Goal: Task Accomplishment & Management: Use online tool/utility

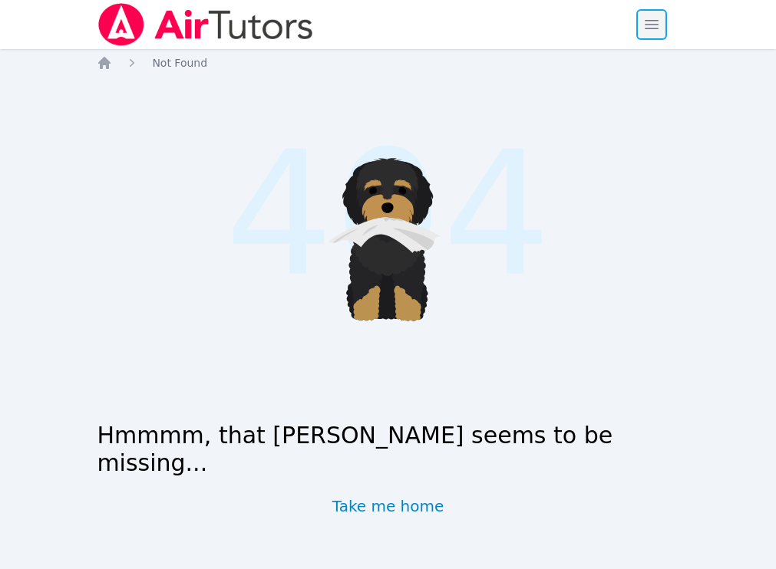
click at [657, 28] on span "button" at bounding box center [651, 25] width 34 height 34
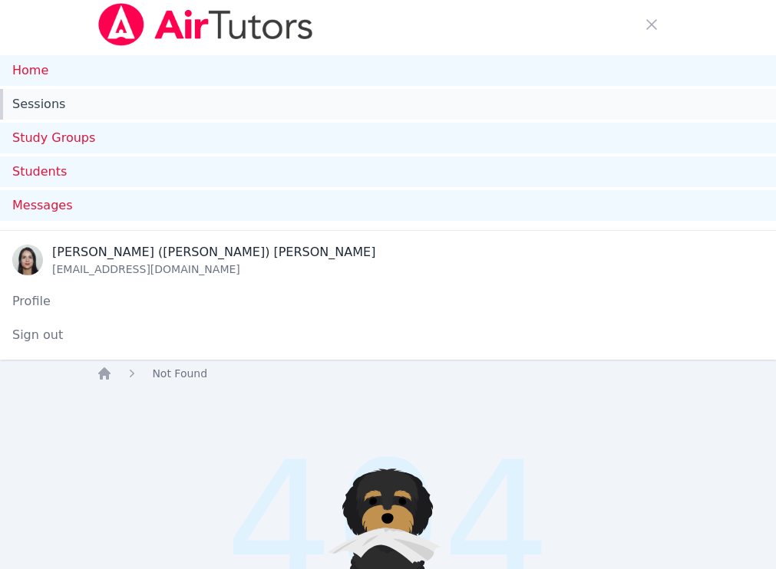
click at [28, 101] on link "Sessions" at bounding box center [388, 104] width 776 height 31
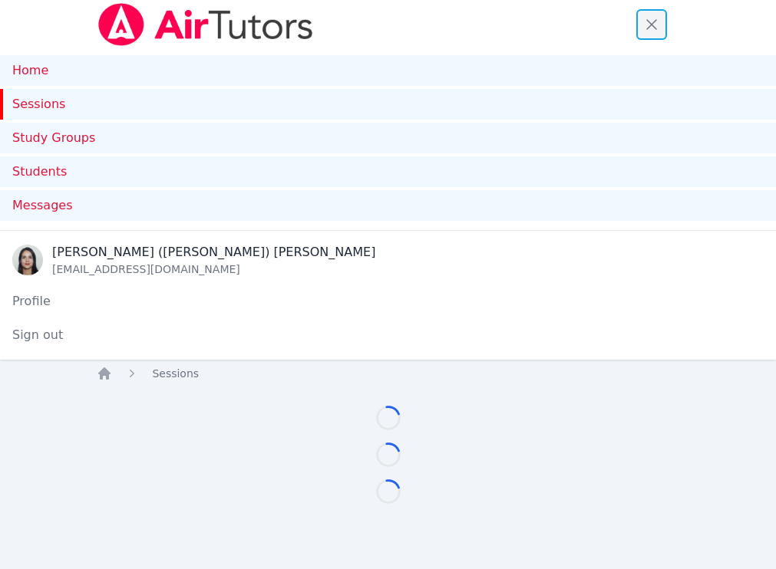
click at [652, 24] on span "button" at bounding box center [651, 25] width 34 height 34
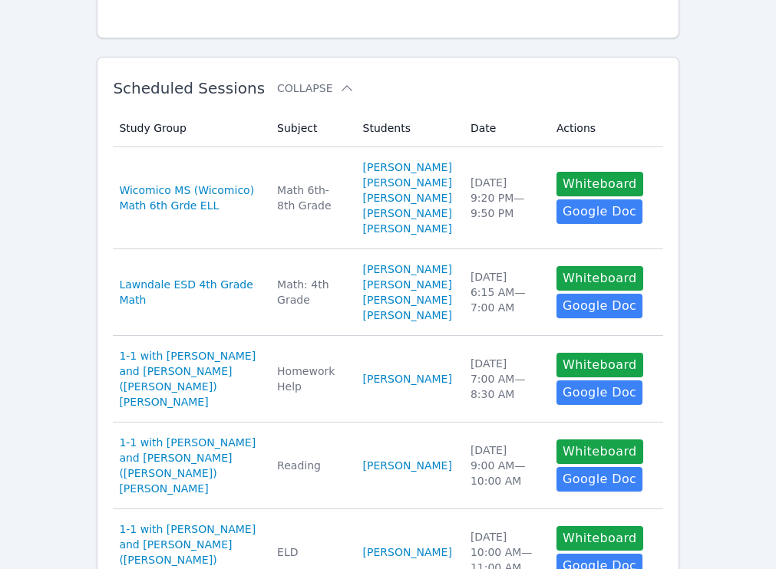
scroll to position [242, 0]
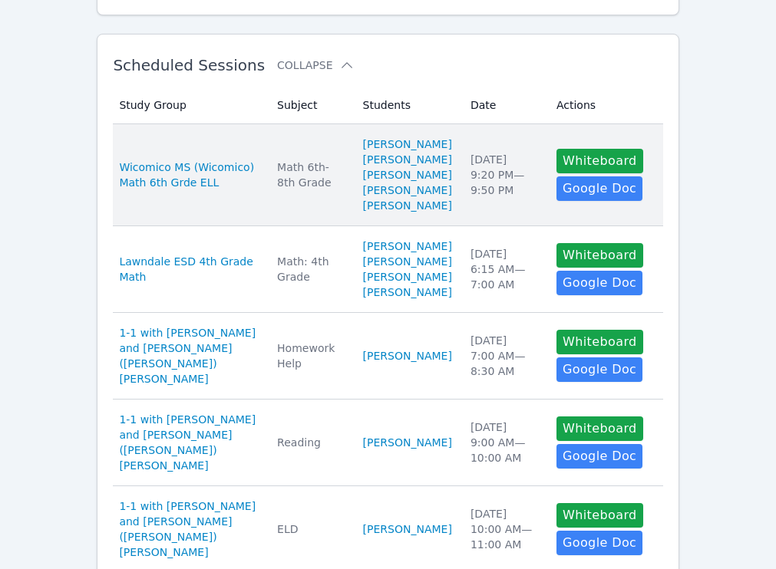
click at [471, 159] on td "Date Thu Oct 9 9:20 PM — 9:50 PM" at bounding box center [504, 175] width 86 height 102
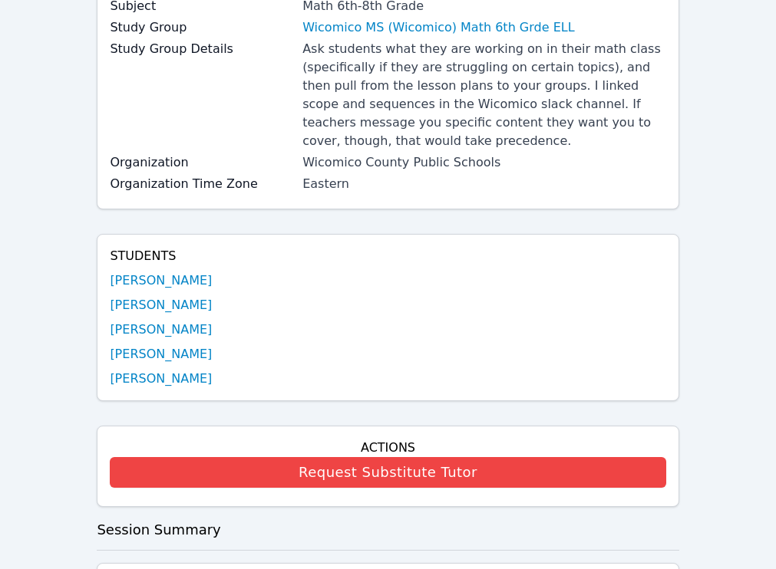
scroll to position [213, 0]
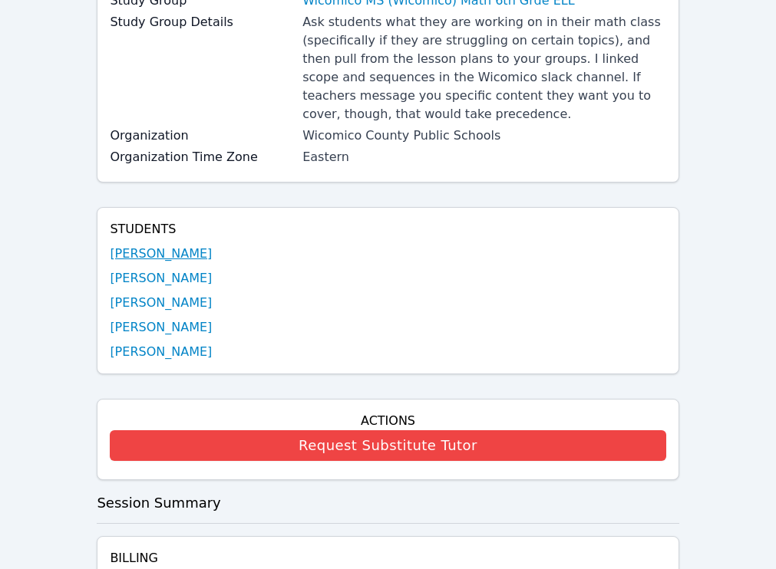
click at [166, 255] on link "Austin Aguilar-Glavez" at bounding box center [161, 254] width 102 height 18
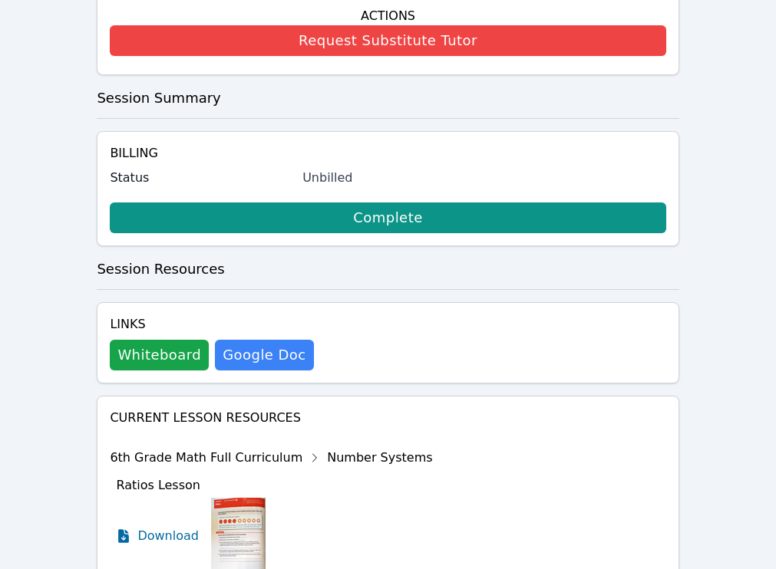
scroll to position [628, 0]
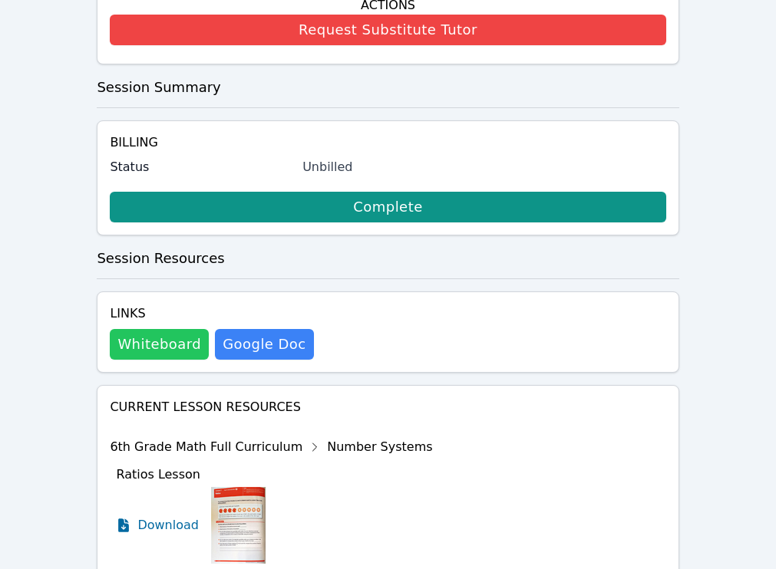
click at [180, 353] on button "Whiteboard" at bounding box center [159, 344] width 99 height 31
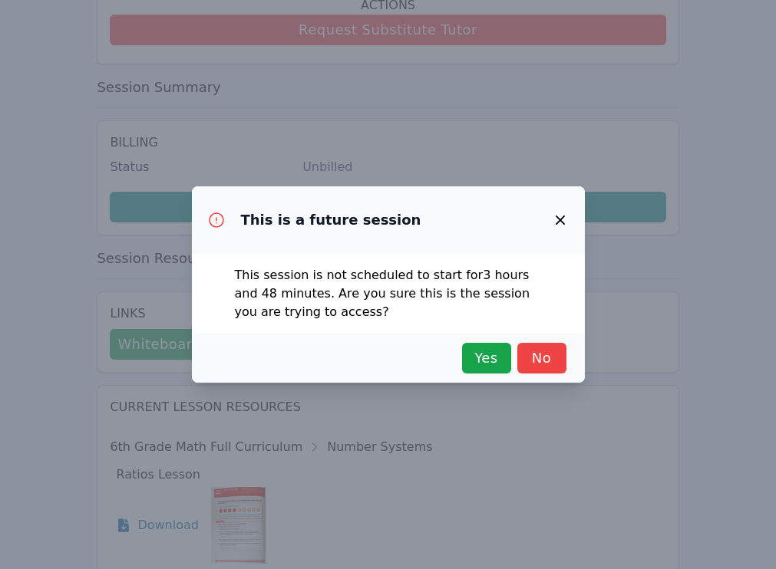
click at [481, 374] on div "Yes No" at bounding box center [388, 358] width 393 height 49
click at [486, 363] on span "Yes" at bounding box center [487, 358] width 34 height 21
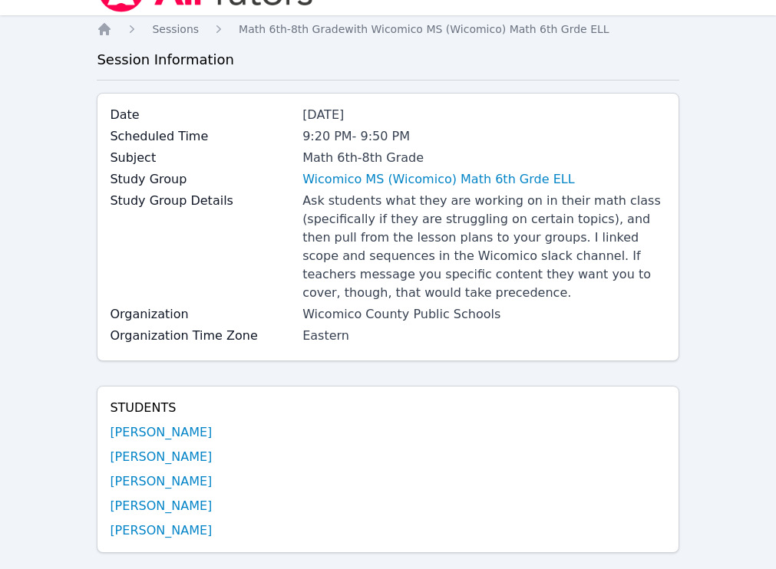
scroll to position [0, 0]
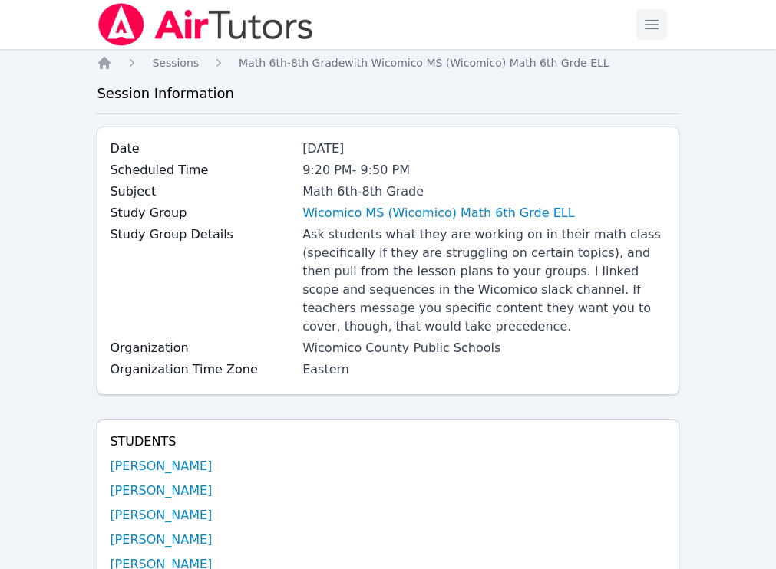
click at [648, 17] on span "button" at bounding box center [651, 25] width 34 height 34
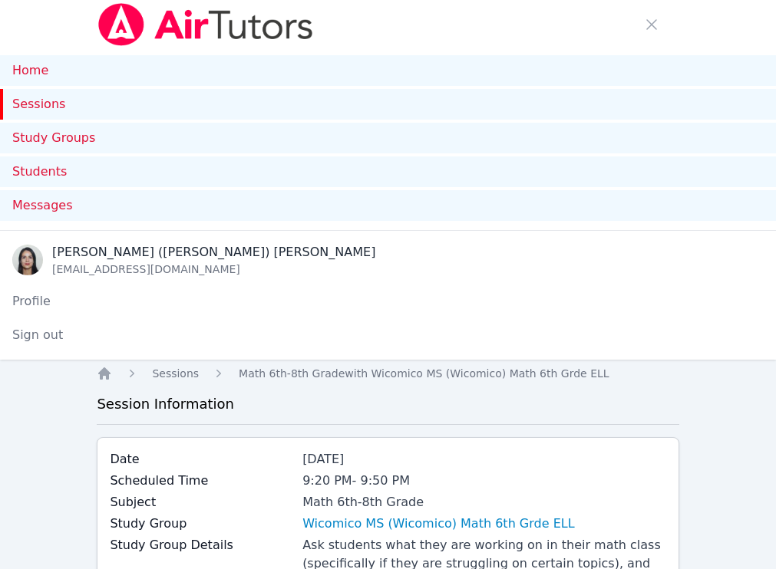
click at [35, 109] on link "Sessions" at bounding box center [388, 104] width 776 height 31
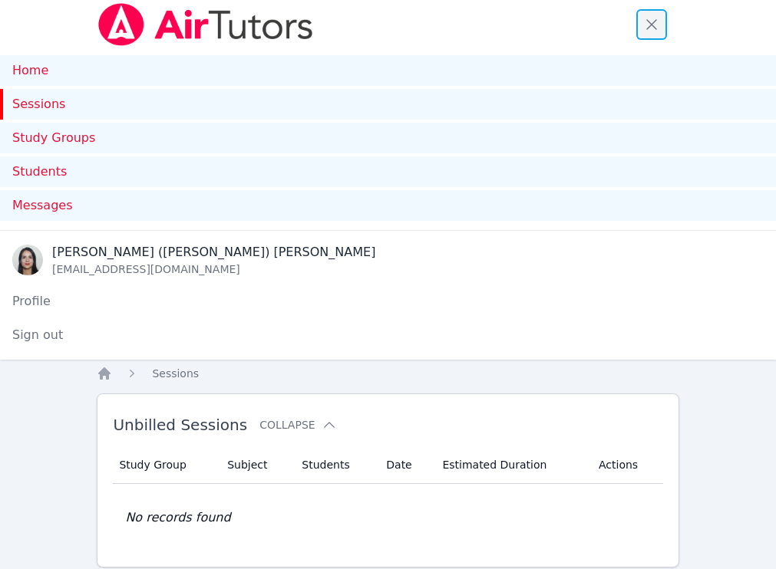
click at [651, 17] on span "button" at bounding box center [651, 25] width 34 height 34
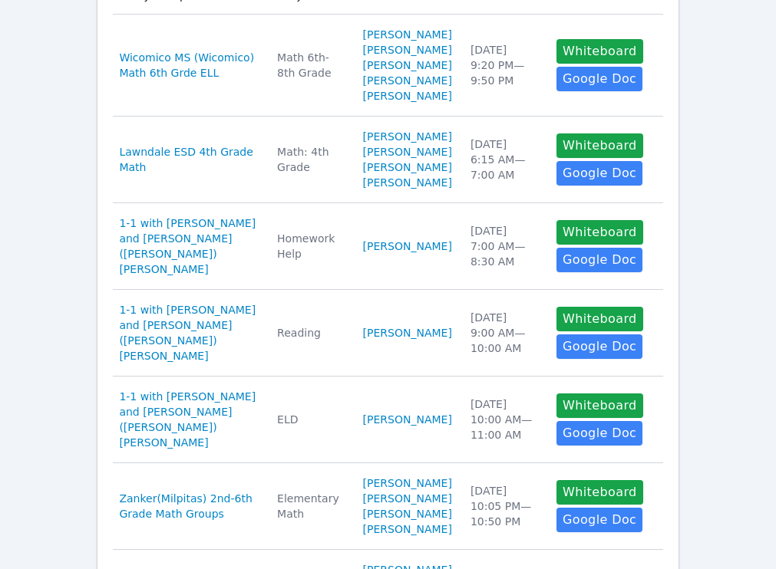
scroll to position [357, 0]
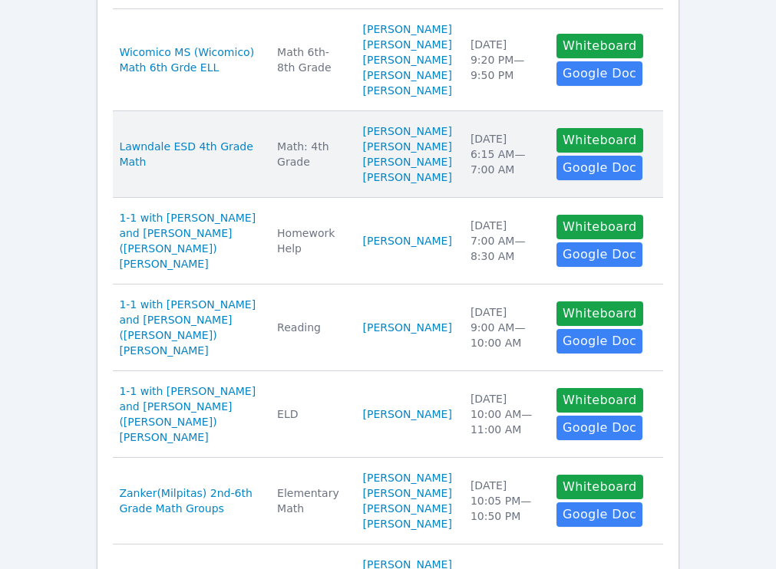
click at [466, 198] on td "Date Fri Oct 10 6:15 AM — 7:00 AM" at bounding box center [504, 154] width 86 height 87
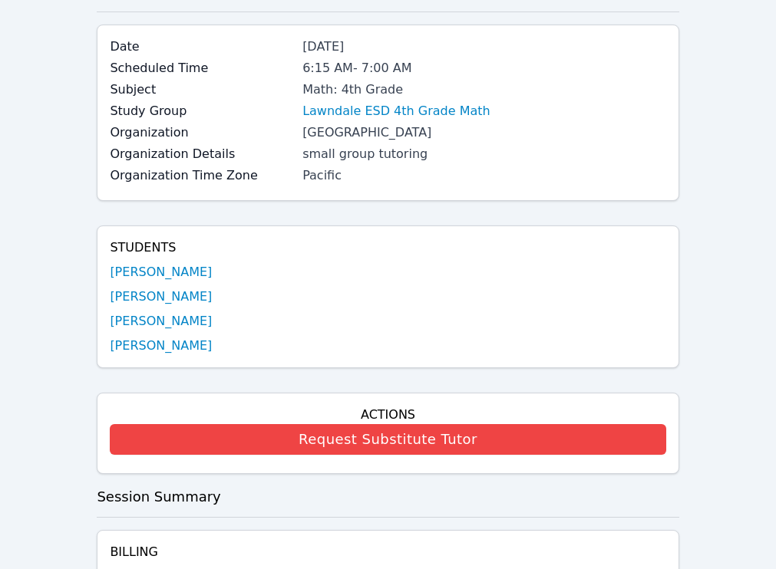
scroll to position [107, 0]
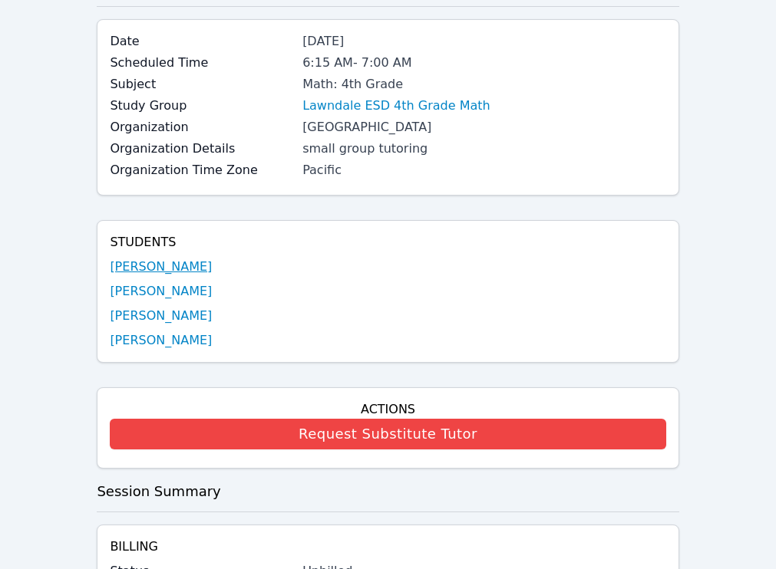
click at [174, 267] on link "[PERSON_NAME]" at bounding box center [161, 267] width 102 height 18
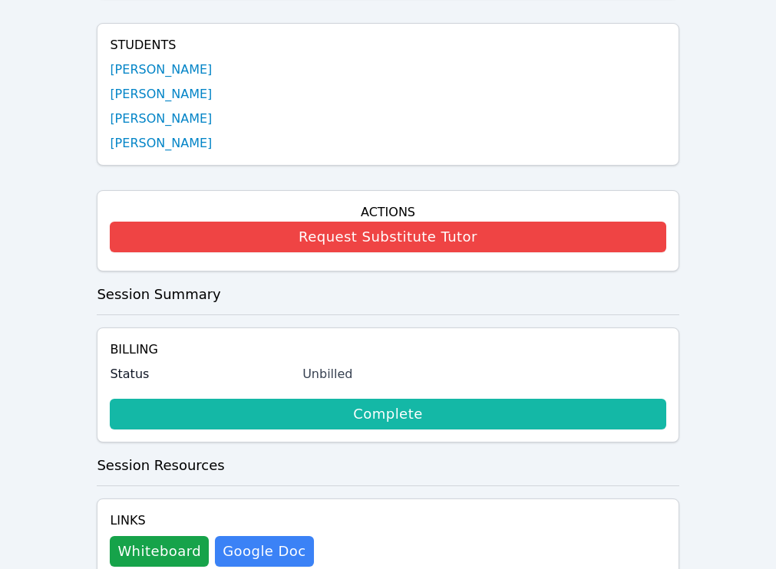
scroll to position [367, 0]
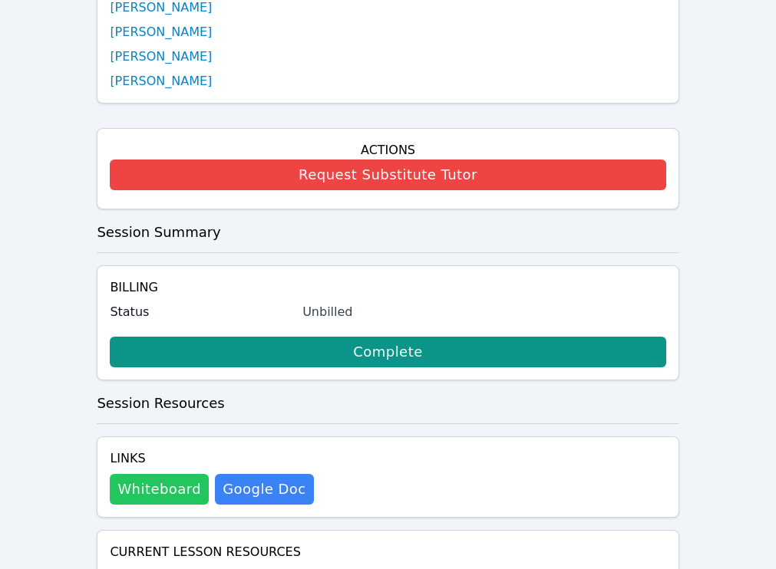
click at [151, 476] on button "Whiteboard" at bounding box center [159, 489] width 99 height 31
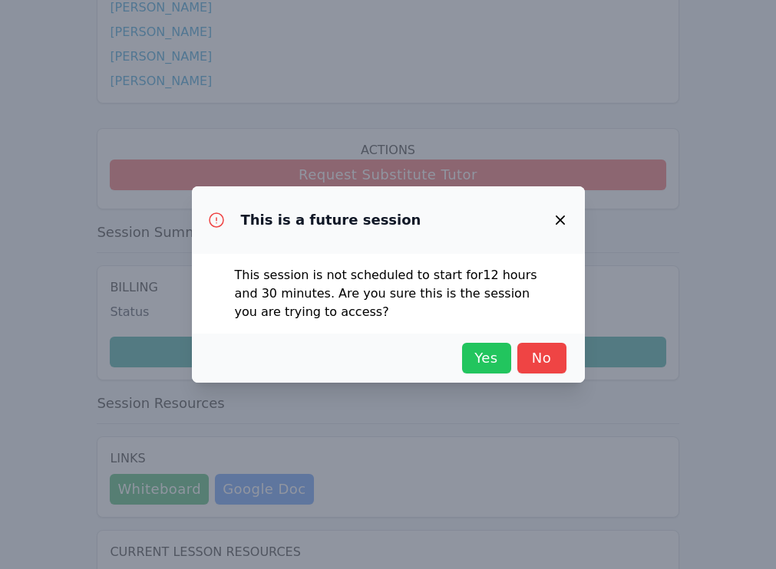
click at [486, 356] on span "Yes" at bounding box center [487, 358] width 34 height 21
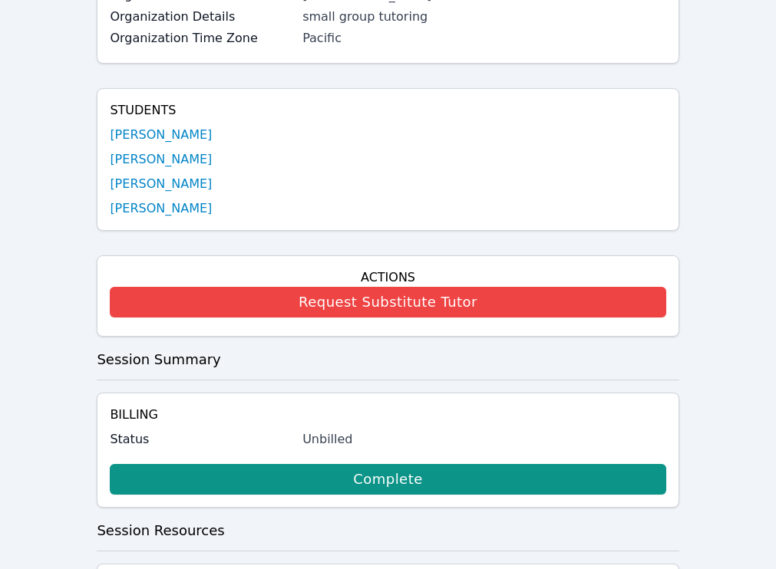
scroll to position [0, 0]
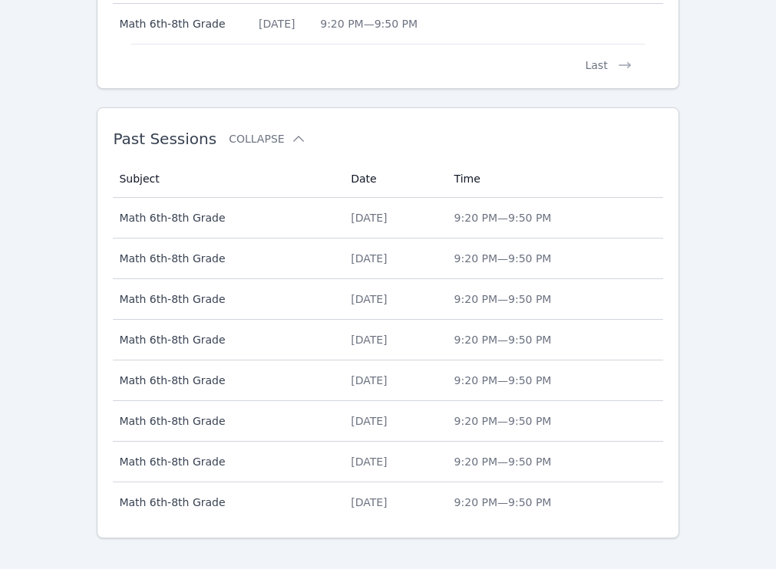
scroll to position [1109, 0]
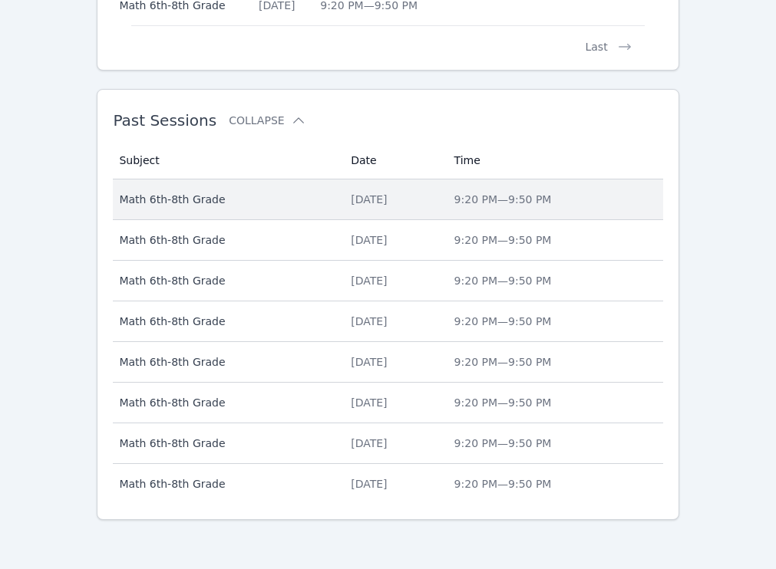
click at [356, 199] on div "[DATE]" at bounding box center [393, 199] width 84 height 15
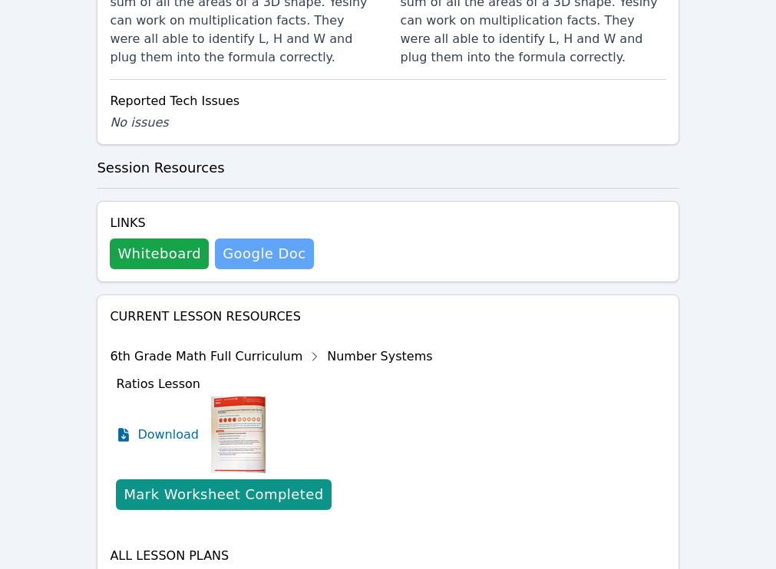
scroll to position [1402, 0]
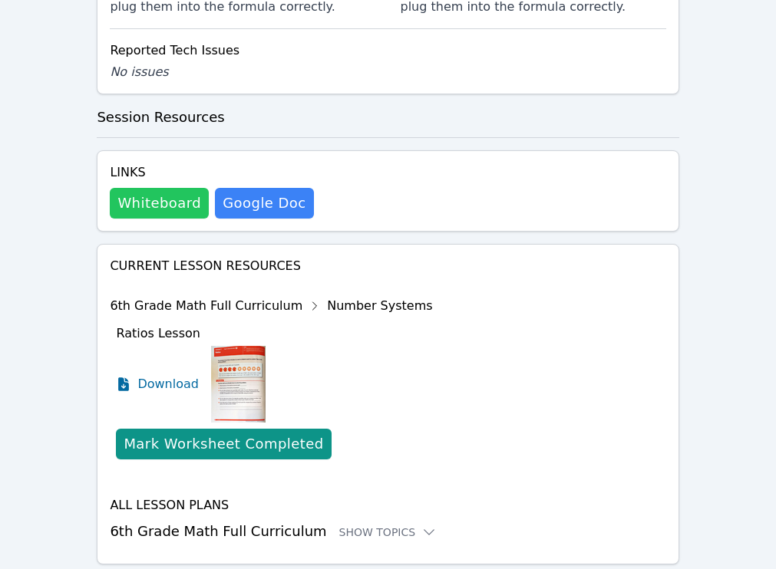
click at [188, 206] on button "Whiteboard" at bounding box center [159, 203] width 99 height 31
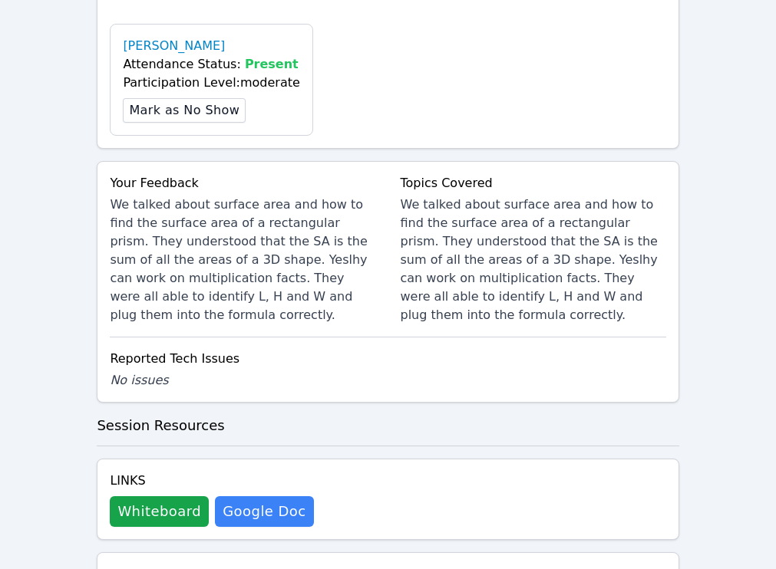
scroll to position [1099, 0]
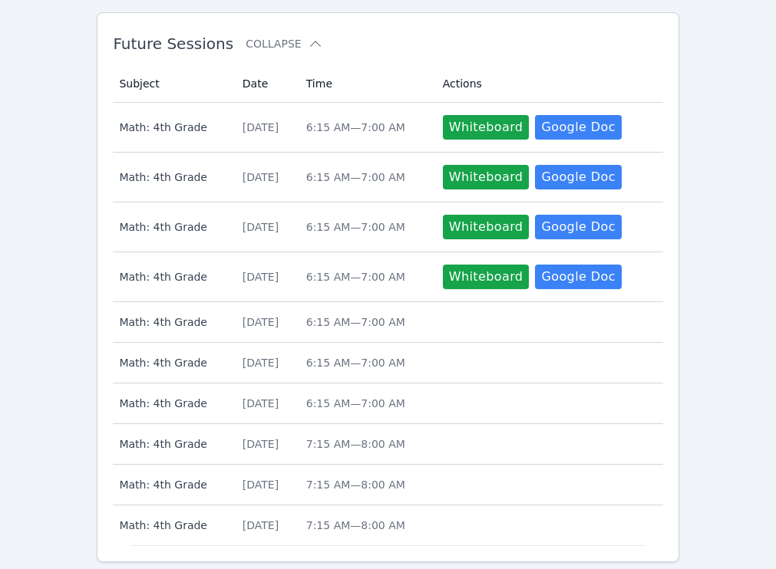
scroll to position [821, 0]
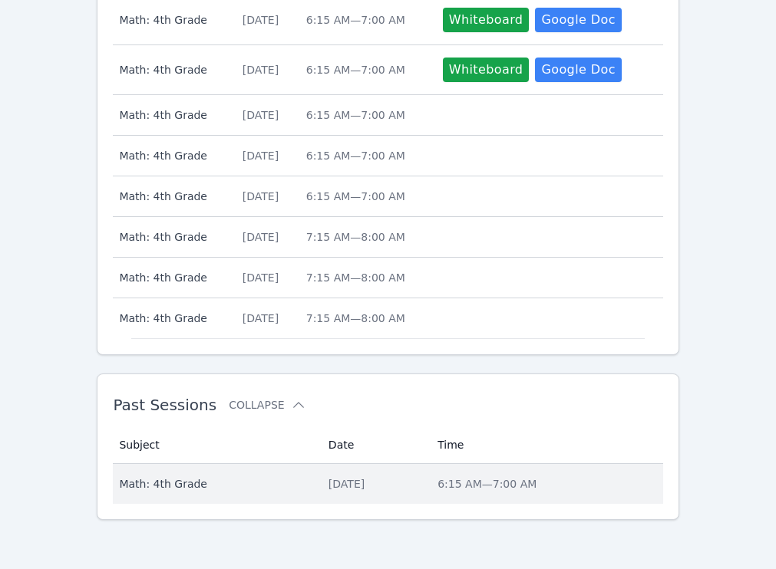
click at [319, 470] on td "Date [DATE]" at bounding box center [373, 484] width 109 height 40
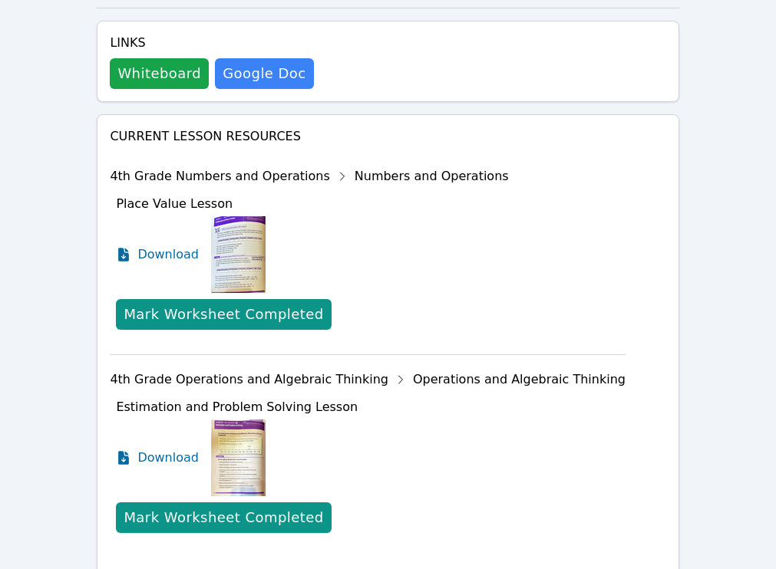
scroll to position [1140, 0]
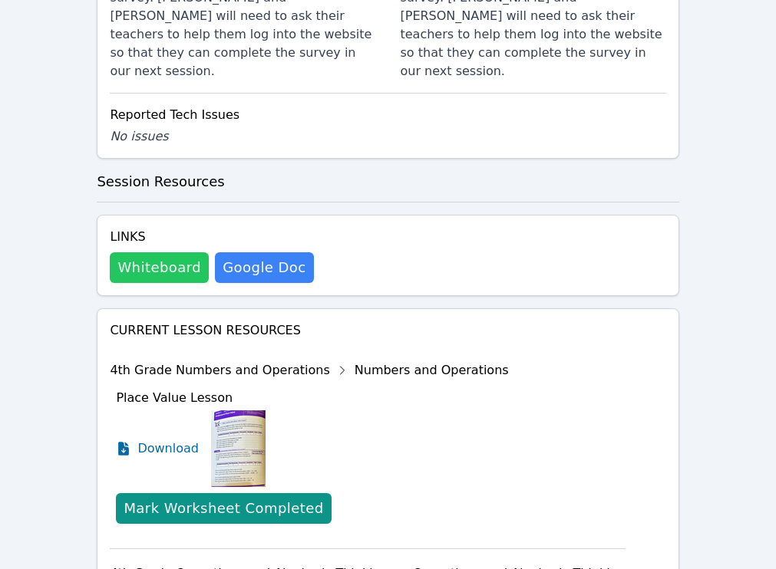
click at [135, 252] on button "Whiteboard" at bounding box center [159, 267] width 99 height 31
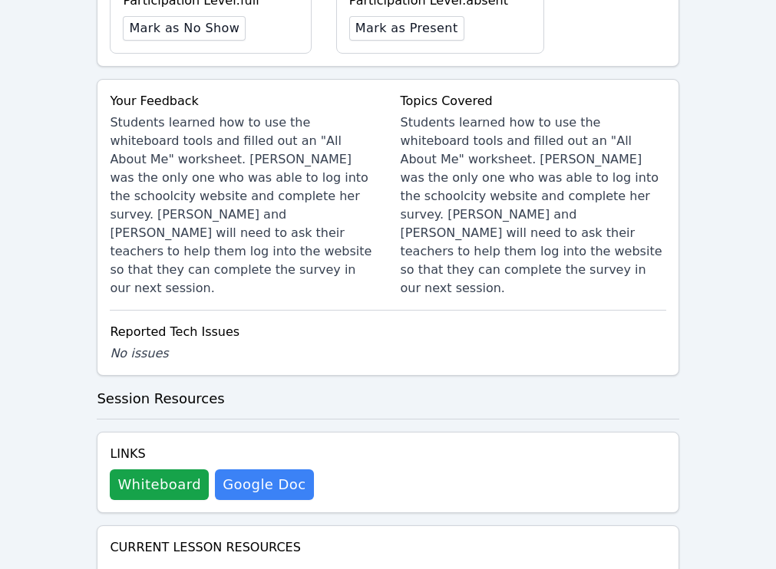
scroll to position [921, 0]
